Goal: Information Seeking & Learning: Learn about a topic

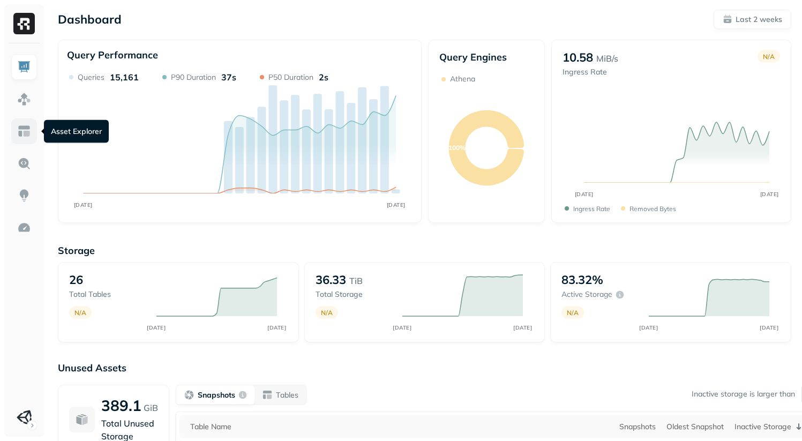
click at [28, 132] on img at bounding box center [24, 131] width 14 height 14
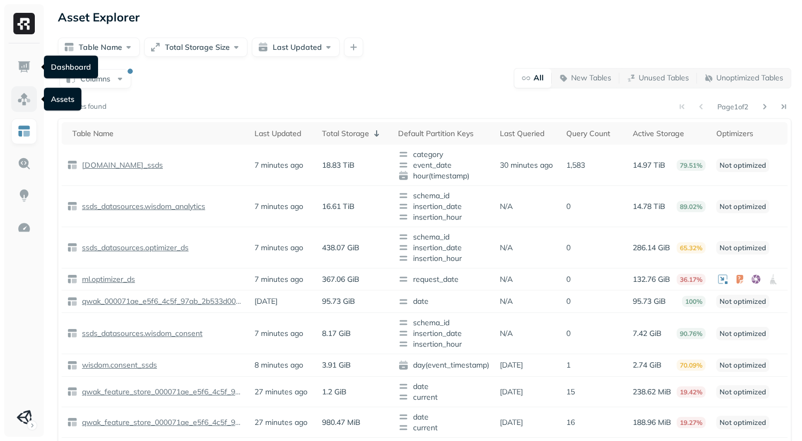
click at [19, 94] on img at bounding box center [24, 99] width 14 height 14
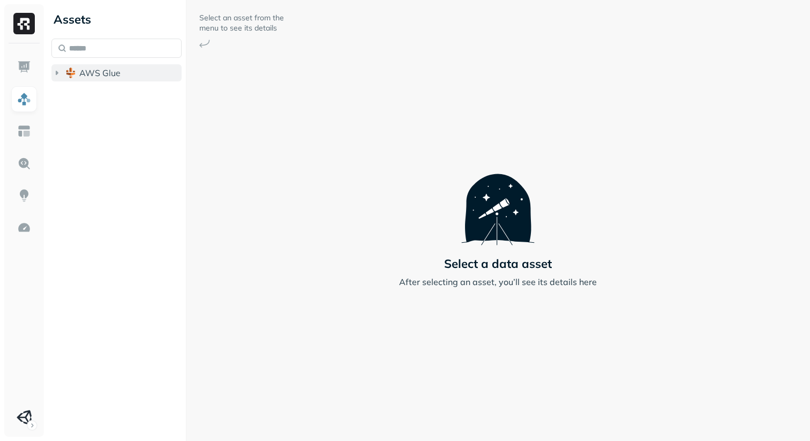
click at [117, 69] on span "AWS Glue" at bounding box center [99, 72] width 41 height 11
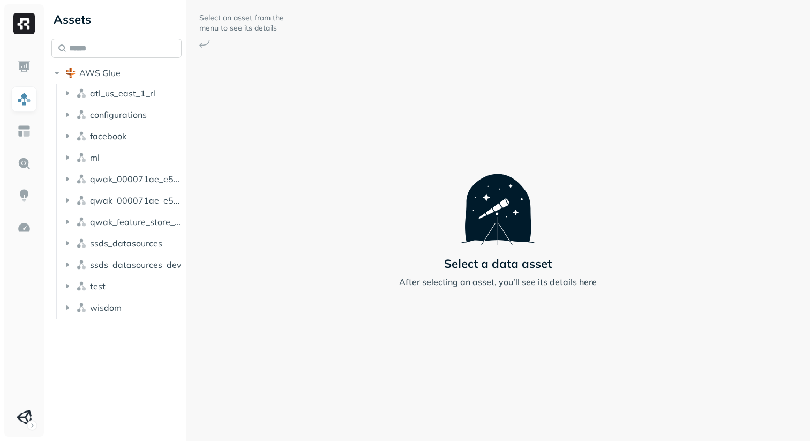
click at [120, 52] on input "text" at bounding box center [116, 48] width 130 height 19
click at [12, 236] on link at bounding box center [24, 228] width 26 height 26
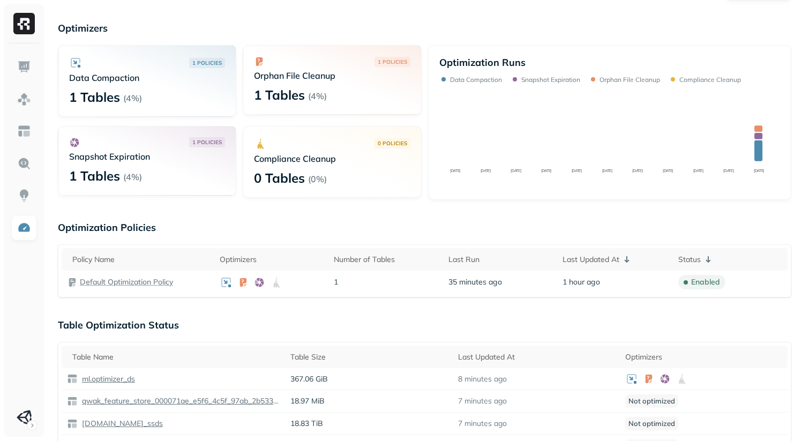
scroll to position [47, 0]
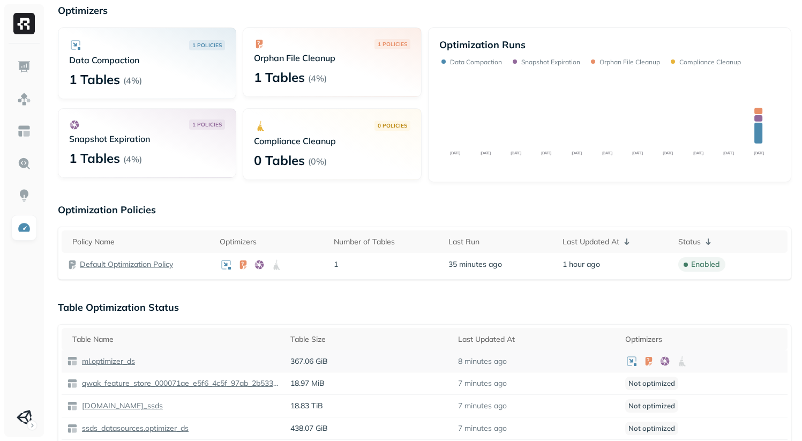
click at [120, 359] on p "ml.optimizer_ds" at bounding box center [107, 361] width 55 height 10
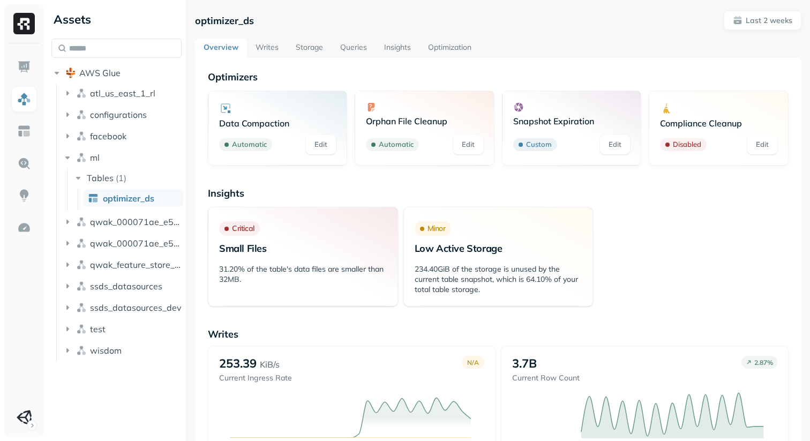
click at [315, 51] on link "Storage" at bounding box center [309, 48] width 44 height 19
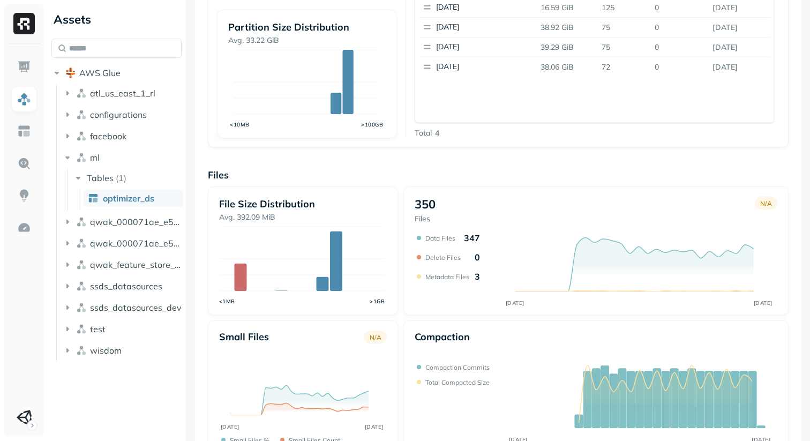
scroll to position [298, 0]
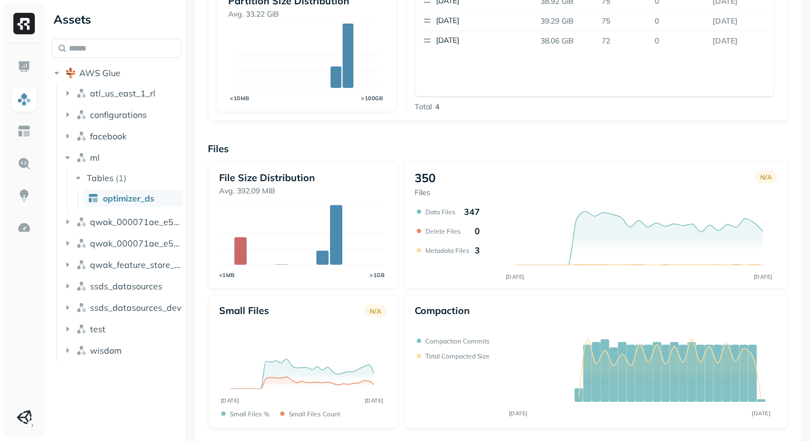
click at [403, 284] on div "350 Files N/A AUG [DATE] Data Files 347 Delete Files 0 Metadata Files 3" at bounding box center [595, 224] width 385 height 129
click at [672, 156] on div "Files File Size Distribution Avg. 392.09 MiB <1MB >1GB 350 Files N/A AUG [DATE]…" at bounding box center [498, 286] width 581 height 285
click at [316, 296] on div "Small files N/A AUG [DATE] Small files % Small files count" at bounding box center [303, 361] width 190 height 134
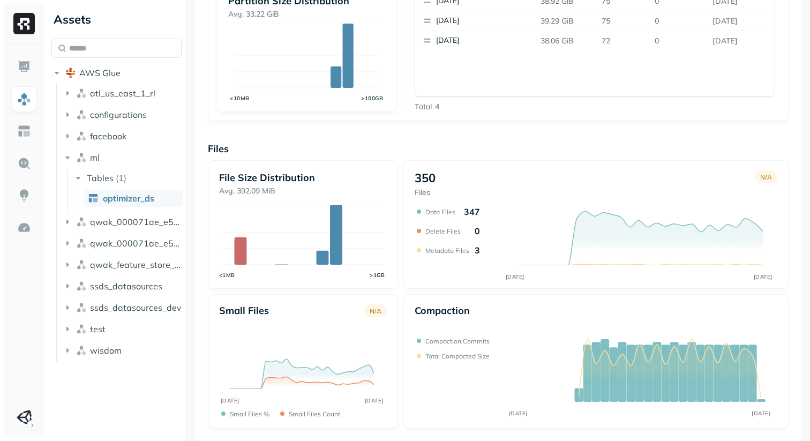
scroll to position [287, 0]
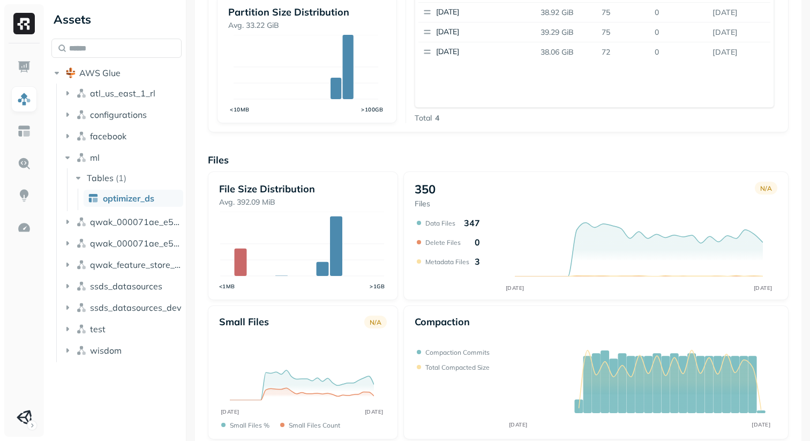
click at [404, 300] on div "File Size Distribution Avg. 392.09 MiB <1MB >1GB 350 Files N/A AUG [DATE] Data …" at bounding box center [498, 305] width 581 height 268
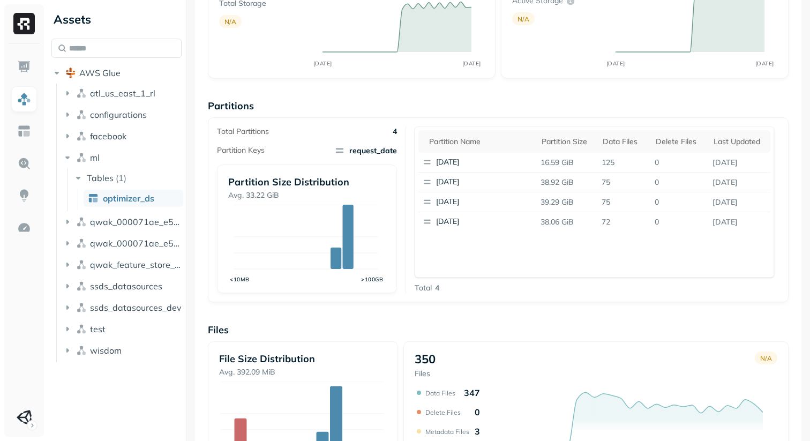
scroll to position [0, 0]
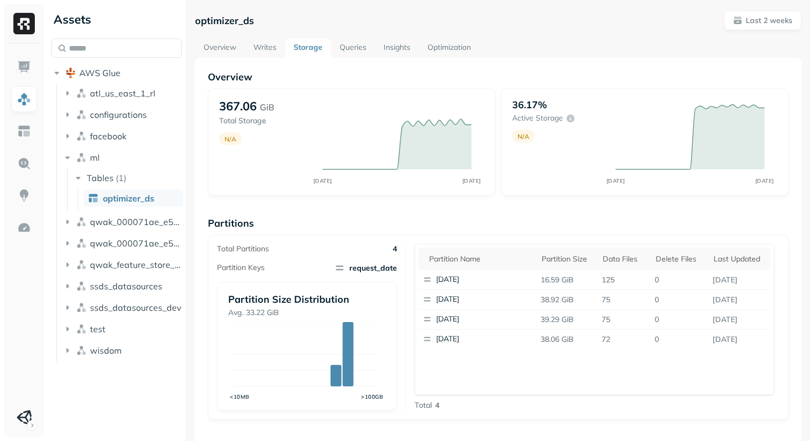
click at [352, 48] on link "Queries" at bounding box center [353, 48] width 44 height 19
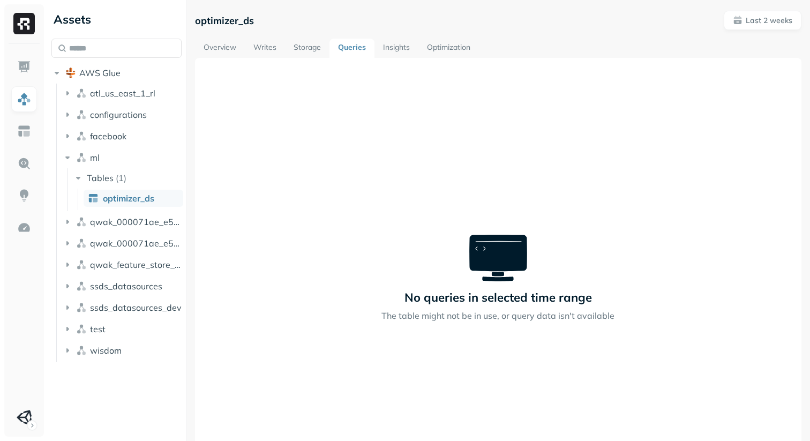
click at [334, 121] on div "No queries in selected time range The table might not be in use, or query data …" at bounding box center [498, 278] width 606 height 441
